Goal: Navigation & Orientation: Find specific page/section

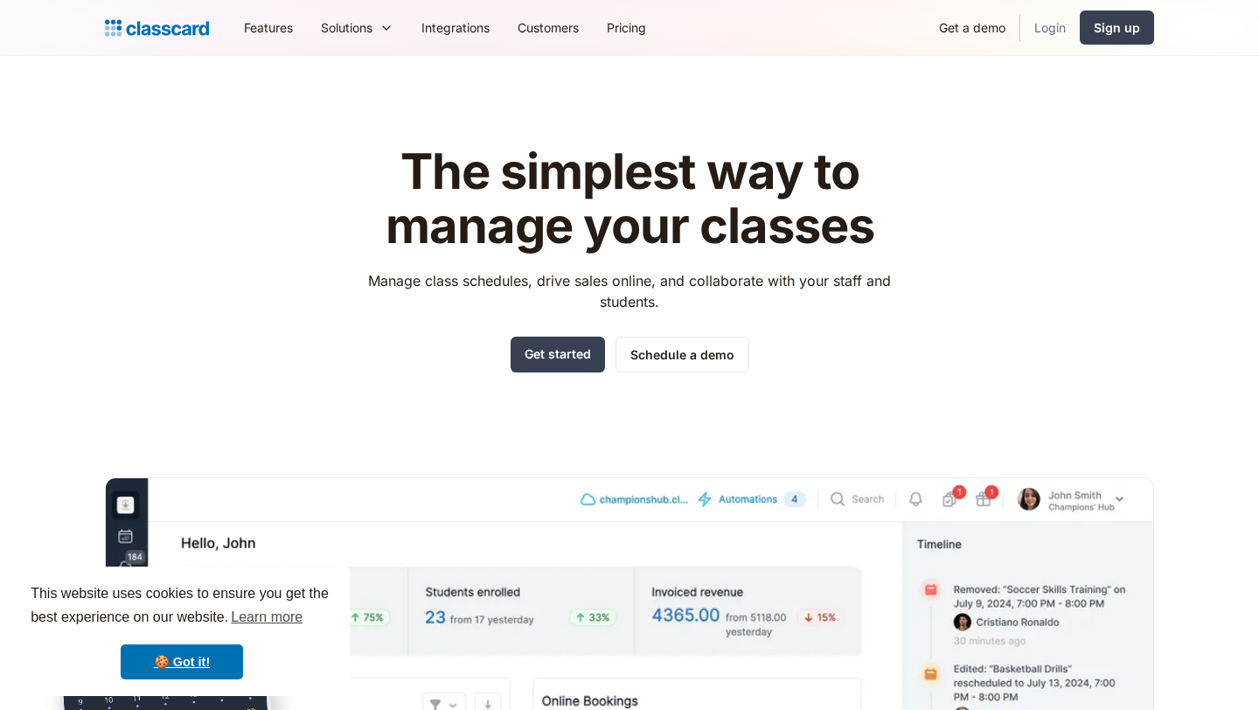
click at [1052, 24] on link "Login" at bounding box center [1049, 27] width 59 height 39
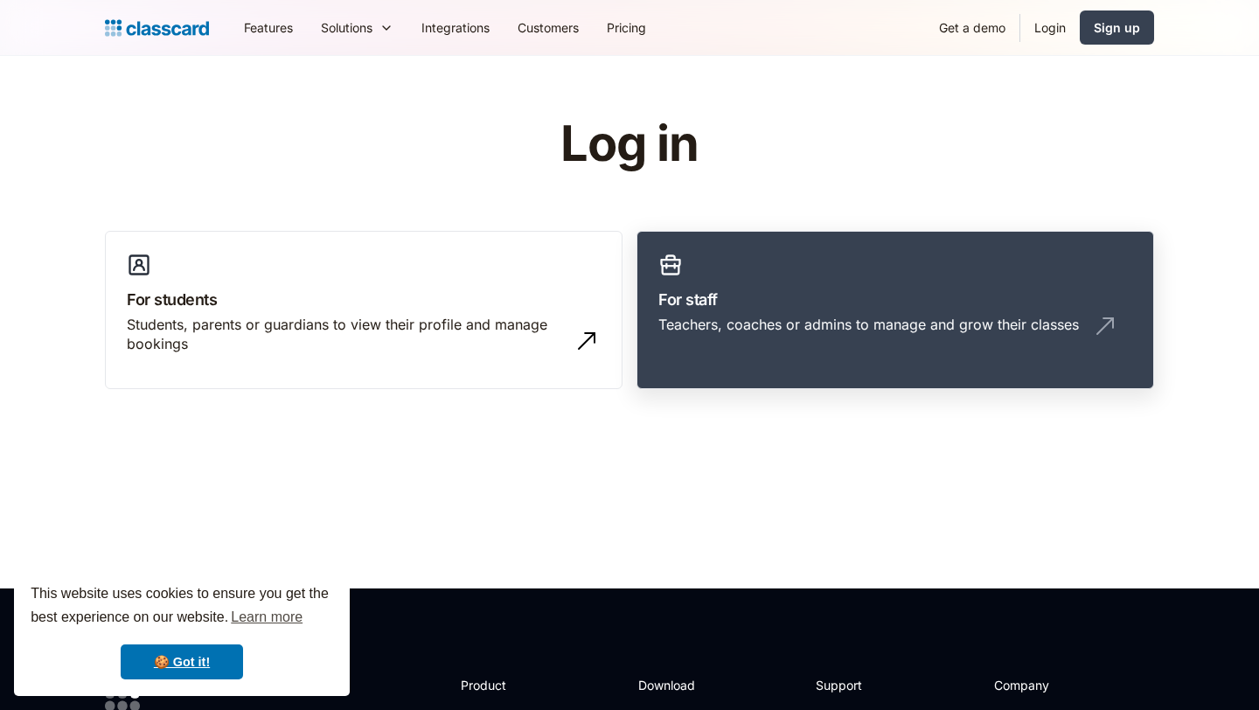
click at [849, 294] on h3 "For staff" at bounding box center [895, 300] width 474 height 24
